Goal: Information Seeking & Learning: Learn about a topic

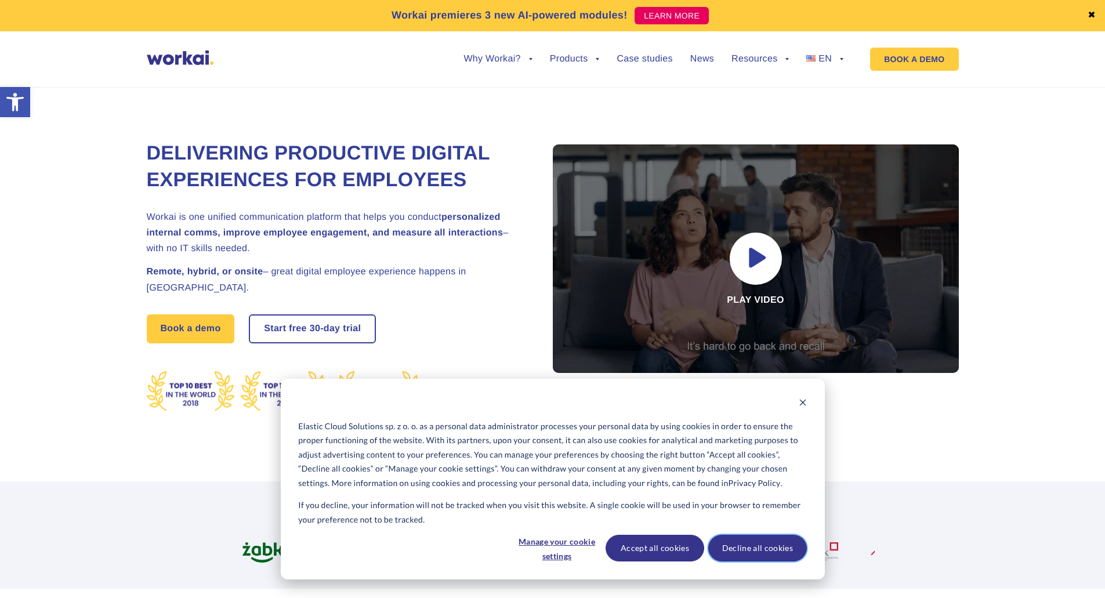
click at [776, 555] on button "Decline all cookies" at bounding box center [758, 548] width 99 height 27
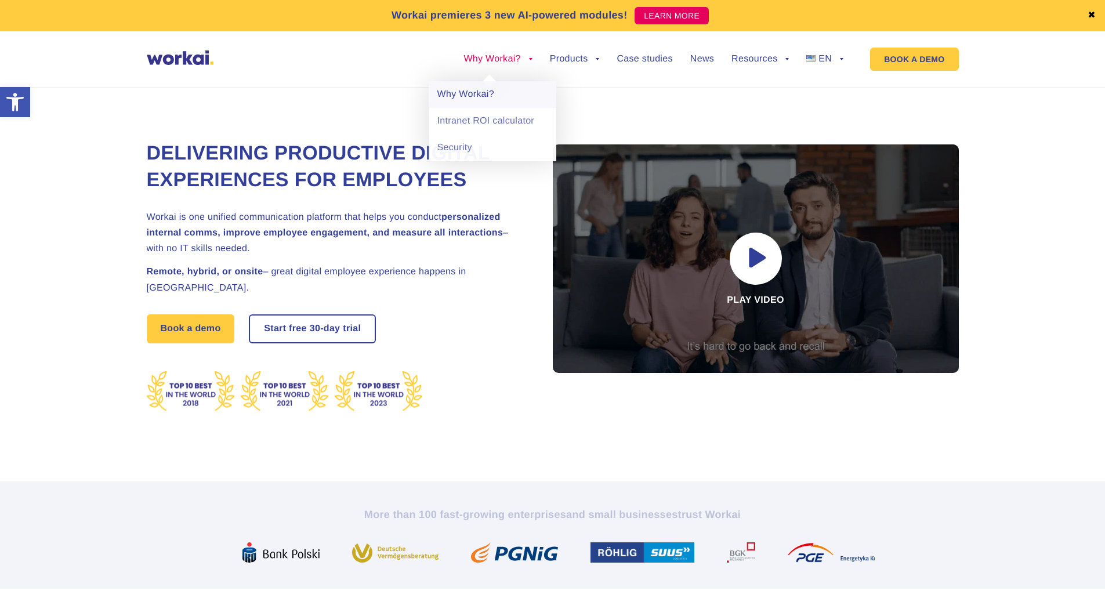
click at [478, 95] on link "Why Workai?" at bounding box center [493, 94] width 128 height 27
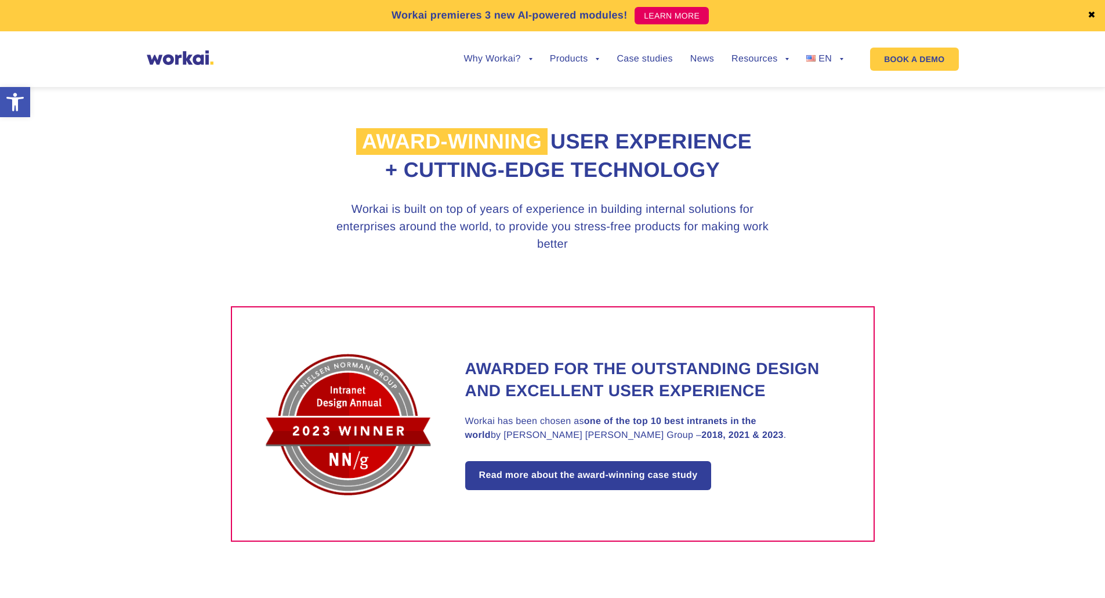
scroll to position [580, 0]
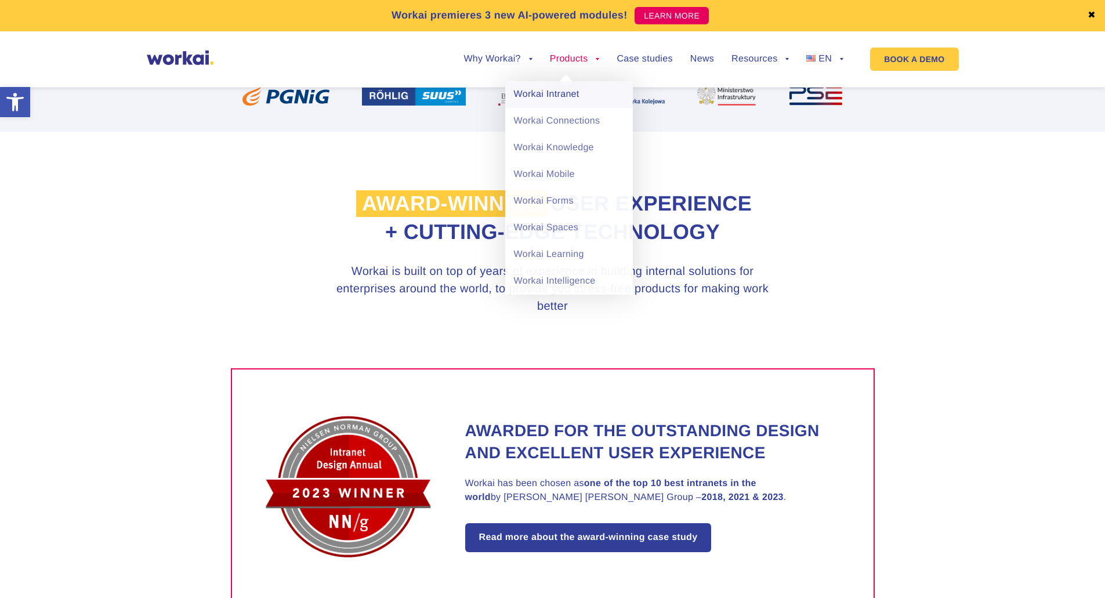
click at [559, 100] on link "Workai Intranet" at bounding box center [569, 94] width 128 height 27
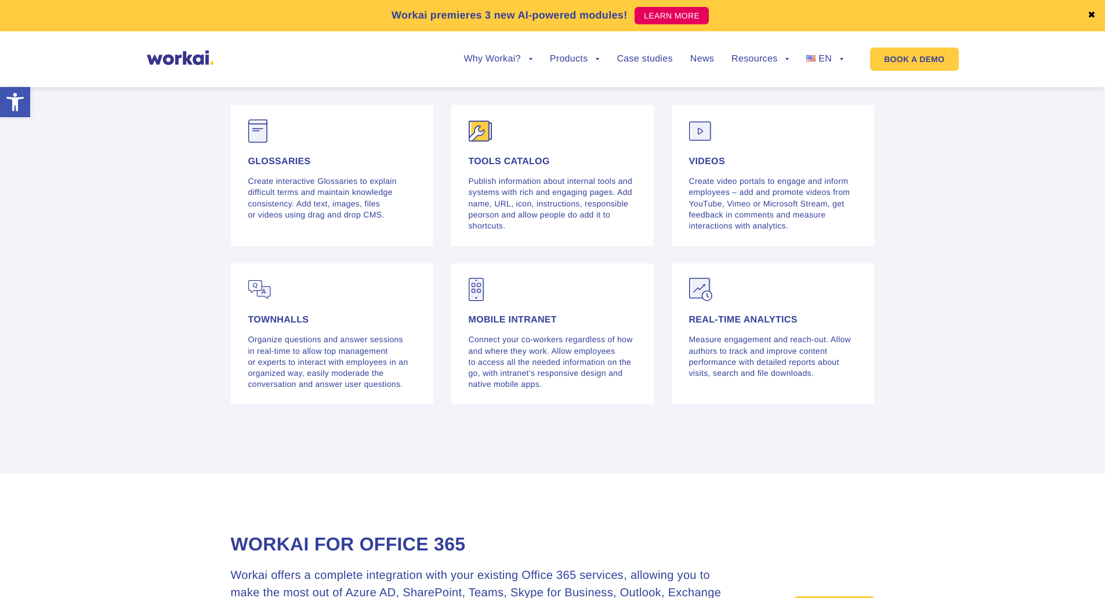
scroll to position [3308, 0]
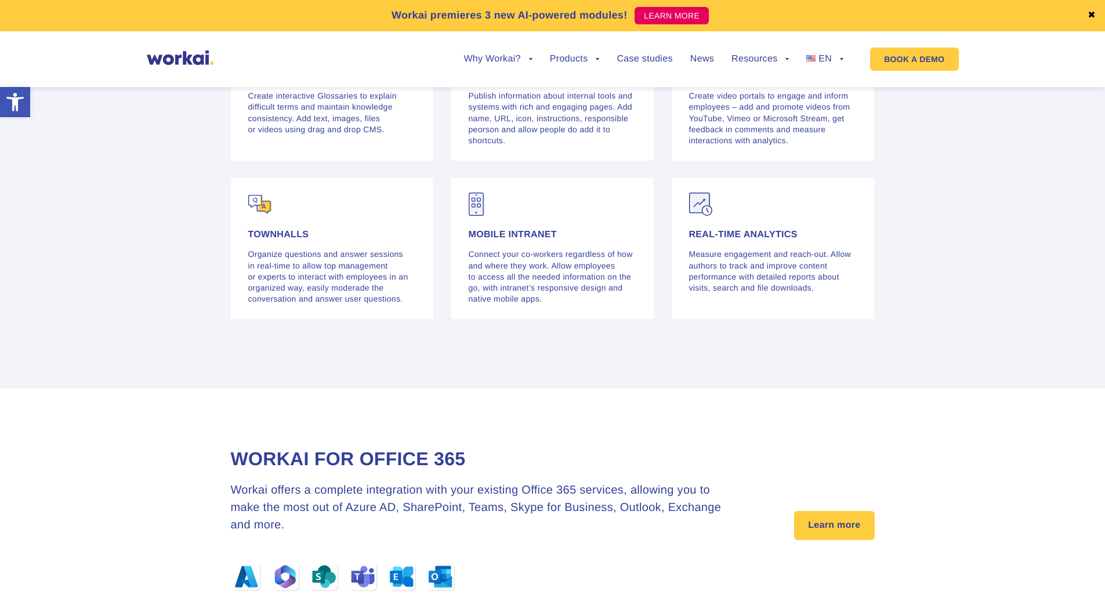
click at [281, 240] on h4 "Townhalls" at bounding box center [332, 234] width 168 height 9
click at [259, 216] on img at bounding box center [259, 204] width 23 height 23
click at [269, 266] on div "Townhalls Organize questions and answer sessions in real-time to allow top mana…" at bounding box center [332, 267] width 168 height 74
click at [300, 291] on p "Organize questions and answer sessions in real-time to allow top management or …" at bounding box center [332, 277] width 168 height 56
click at [344, 302] on p "Organize questions and answer sessions in real-time to allow top management or …" at bounding box center [332, 277] width 168 height 56
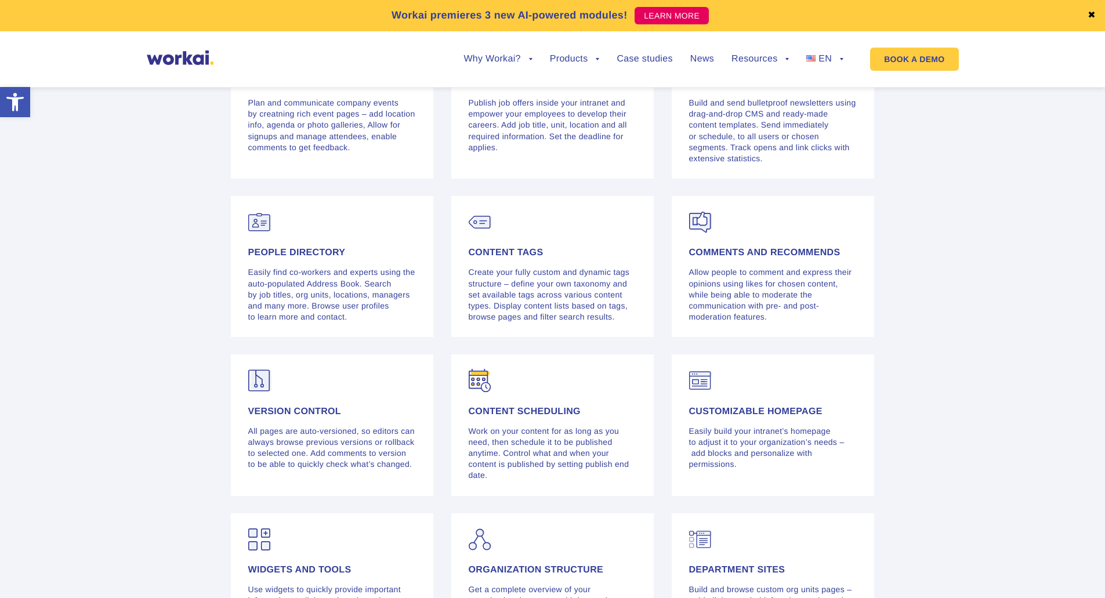
scroll to position [2205, 0]
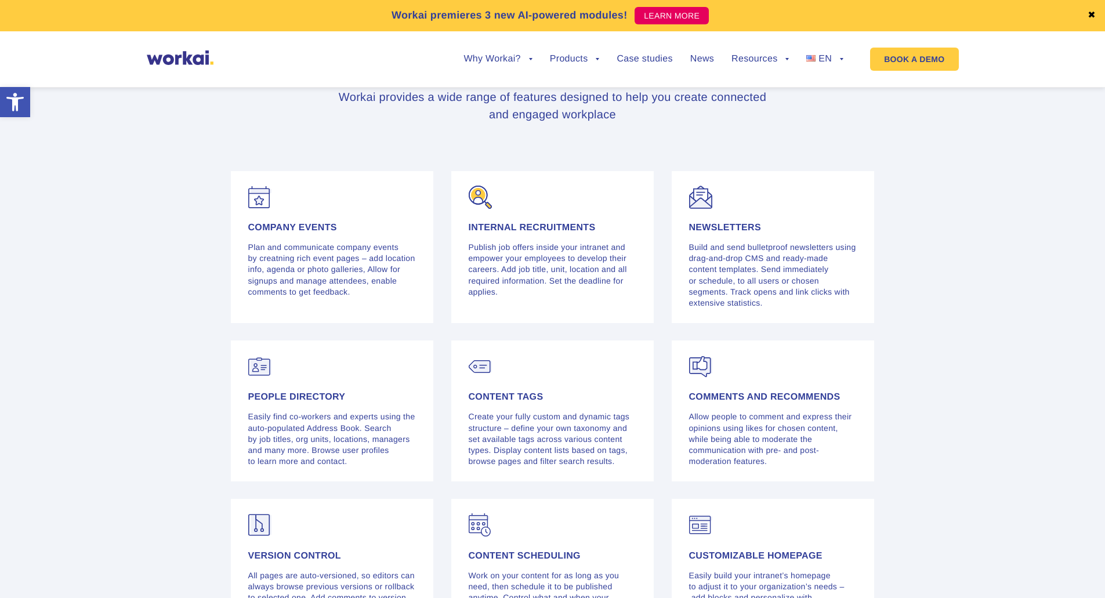
click at [576, 233] on h4 "Internal recruitments" at bounding box center [553, 227] width 168 height 9
click at [760, 247] on div "Newsletters Build and send bulletproof newsletters using drag-and-drop CMS and …" at bounding box center [773, 247] width 203 height 152
